Goal: Task Accomplishment & Management: Manage account settings

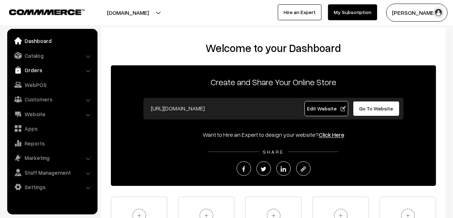
click at [33, 66] on link "Orders" at bounding box center [52, 70] width 86 height 13
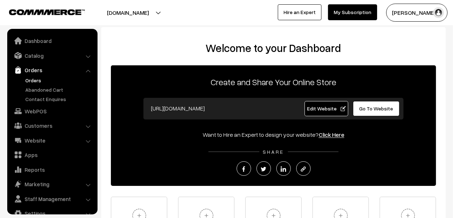
click at [34, 79] on link "Orders" at bounding box center [58, 81] width 71 height 8
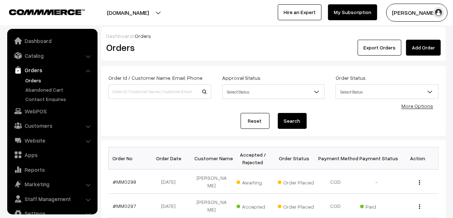
scroll to position [12, 0]
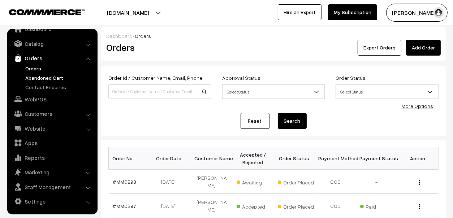
click at [27, 75] on link "Abandoned Cart" at bounding box center [58, 78] width 71 height 8
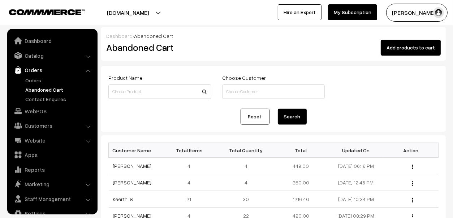
scroll to position [12, 0]
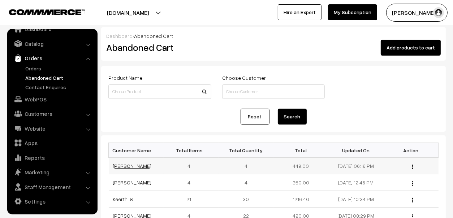
click at [129, 166] on link "Vanita Parghi" at bounding box center [132, 166] width 39 height 6
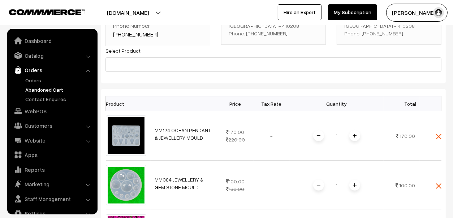
scroll to position [144, 0]
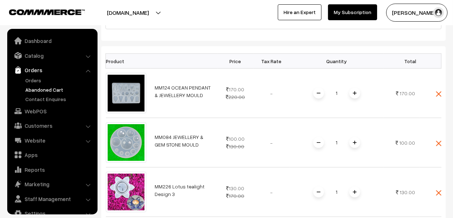
click at [47, 88] on link "Abandoned Cart" at bounding box center [58, 90] width 71 height 8
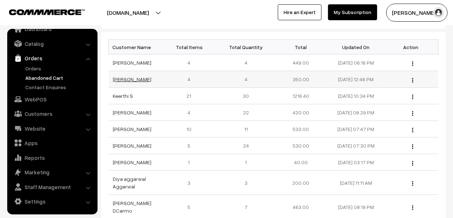
scroll to position [108, 0]
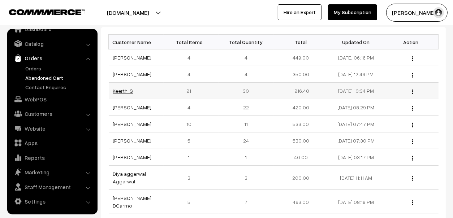
click at [125, 88] on link "Keerthi S" at bounding box center [123, 91] width 20 height 6
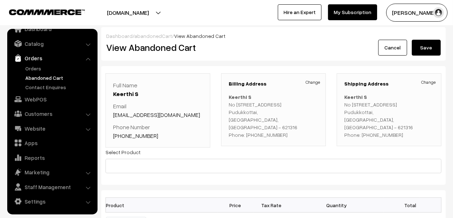
click at [142, 135] on link "+91 8667222695" at bounding box center [135, 135] width 45 height 7
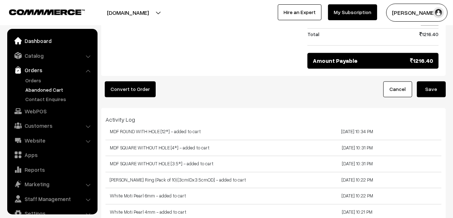
click at [25, 39] on link "Dashboard" at bounding box center [52, 40] width 86 height 13
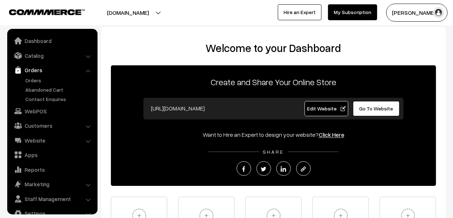
click at [28, 78] on link "Orders" at bounding box center [58, 81] width 71 height 8
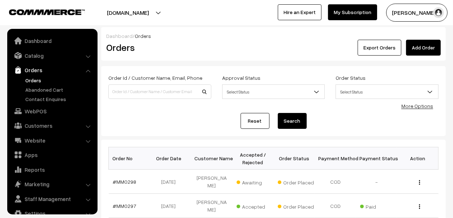
scroll to position [12, 0]
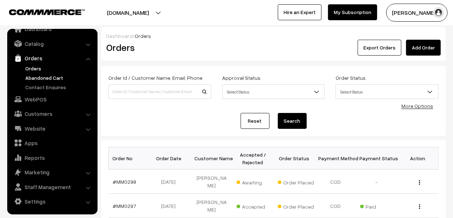
click at [49, 77] on link "Abandoned Cart" at bounding box center [58, 78] width 71 height 8
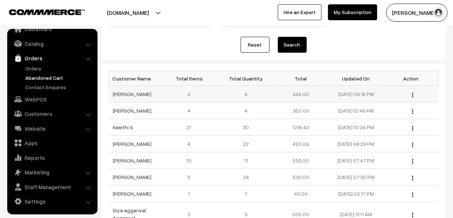
scroll to position [72, 0]
click at [114, 123] on td "Keerthi S" at bounding box center [136, 127] width 55 height 17
click at [115, 126] on link "Keerthi S" at bounding box center [123, 127] width 20 height 6
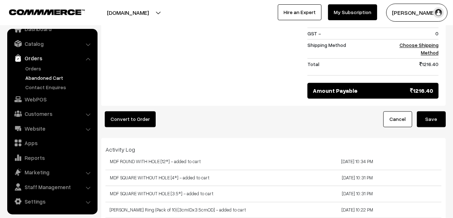
scroll to position [1273, 0]
